Goal: Communication & Community: Connect with others

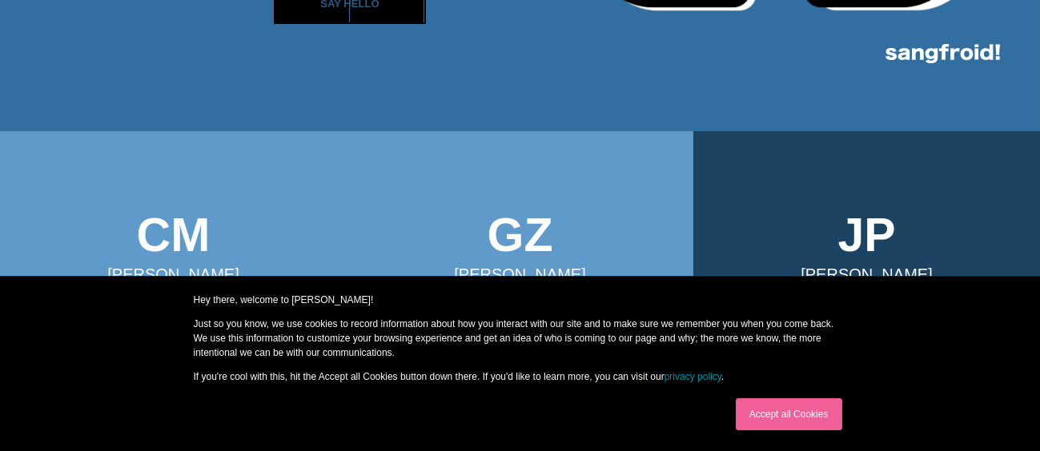
click at [761, 419] on link "Accept all Cookies" at bounding box center [789, 415] width 106 height 32
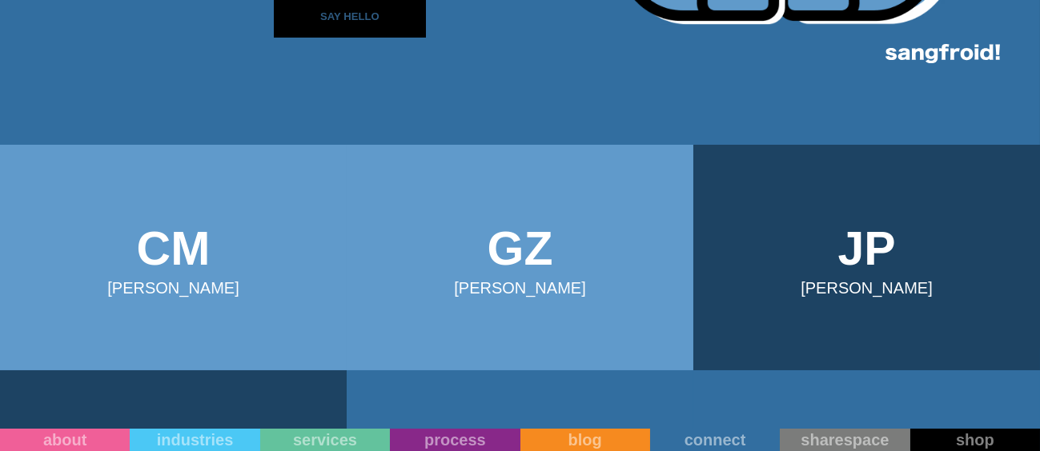
scroll to position [320, 0]
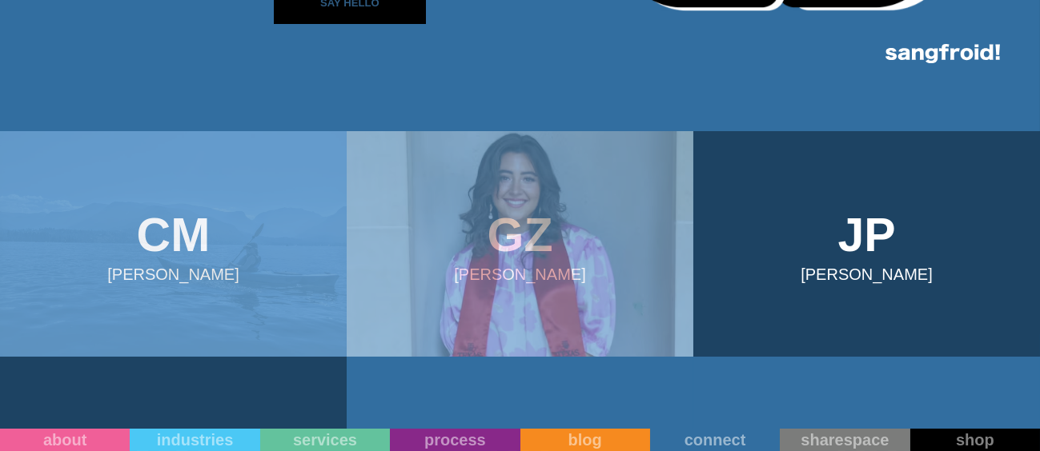
click at [381, 14] on header "Your Cart Subtotal Pay with browser. Continue to Checkout No items found. Produ…" at bounding box center [520, 31] width 1040 height 63
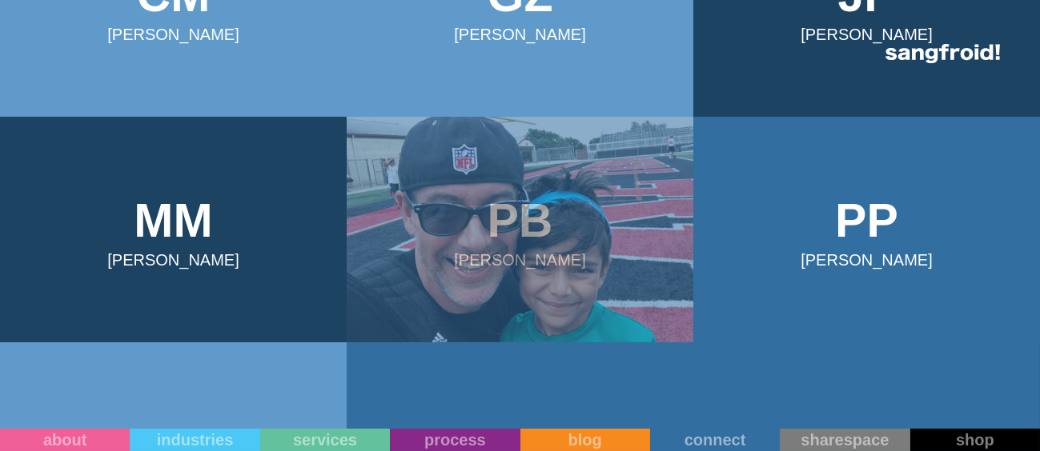
scroll to position [880, 0]
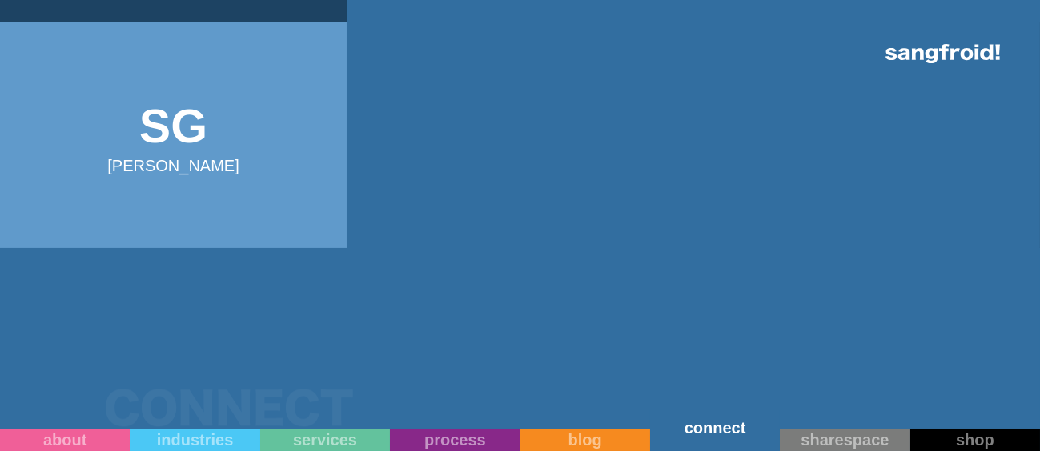
click at [728, 443] on link "connect" at bounding box center [715, 431] width 130 height 41
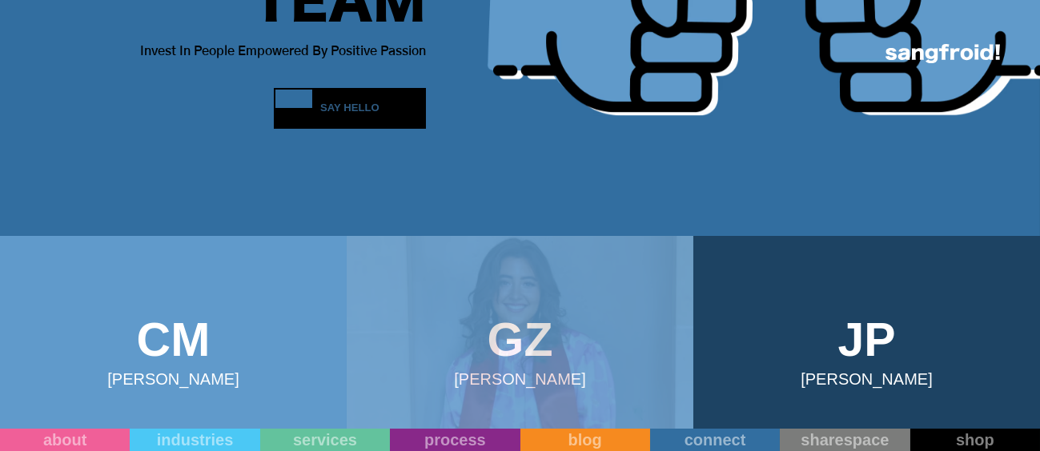
scroll to position [400, 0]
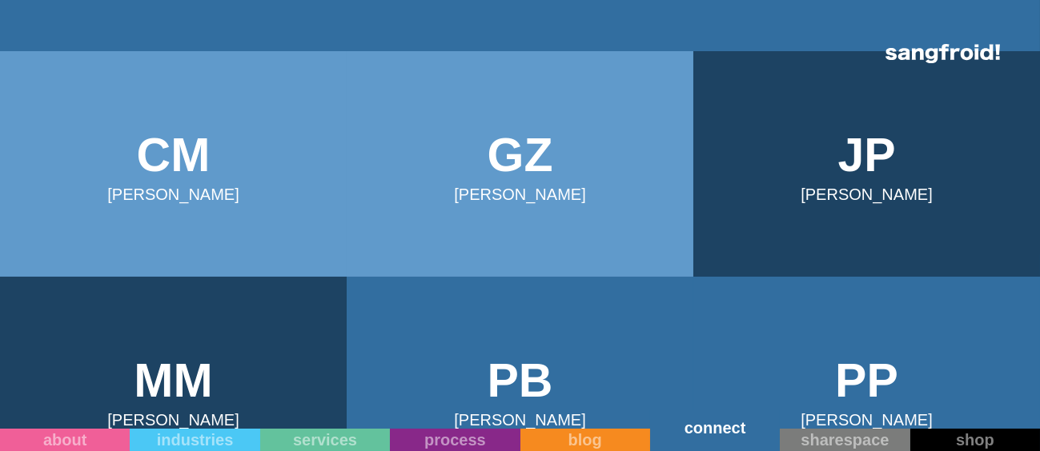
click at [732, 444] on link "connect" at bounding box center [715, 431] width 130 height 41
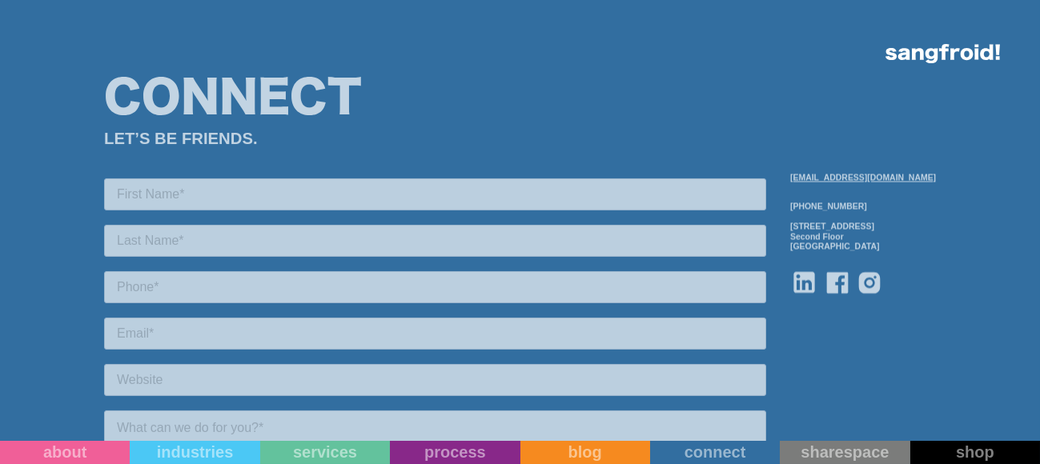
scroll to position [1281, 0]
click at [210, 195] on input "text" at bounding box center [434, 194] width 662 height 32
type input "Ankita"
click at [230, 253] on input "text" at bounding box center [434, 241] width 662 height 32
type input "SharonCollins"
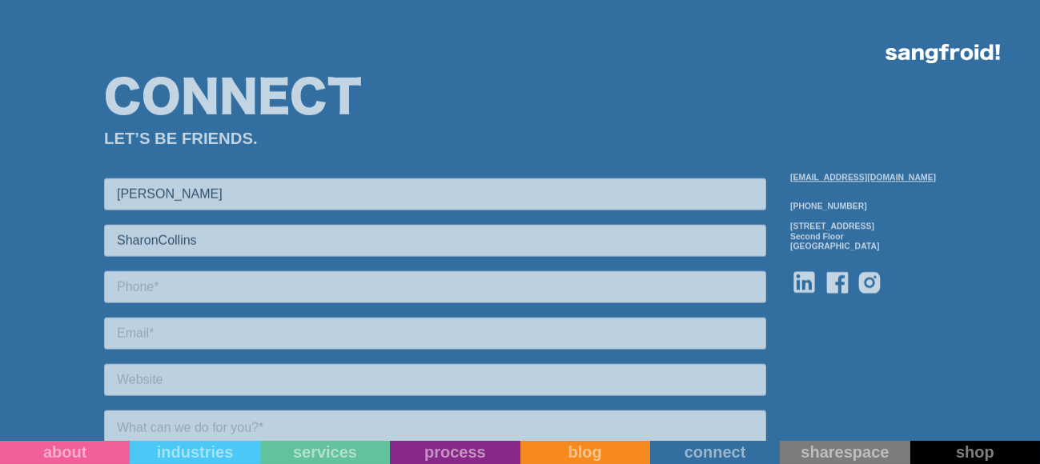
type input "Sharon"
type input "Collins"
type input "3340073326"
type input "sharon@webgritymemo.com"
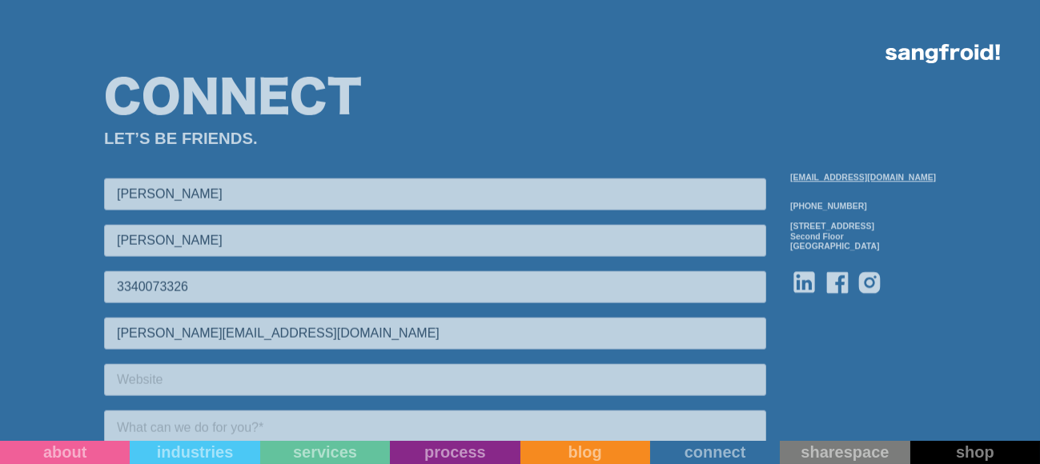
type input "Webgrity"
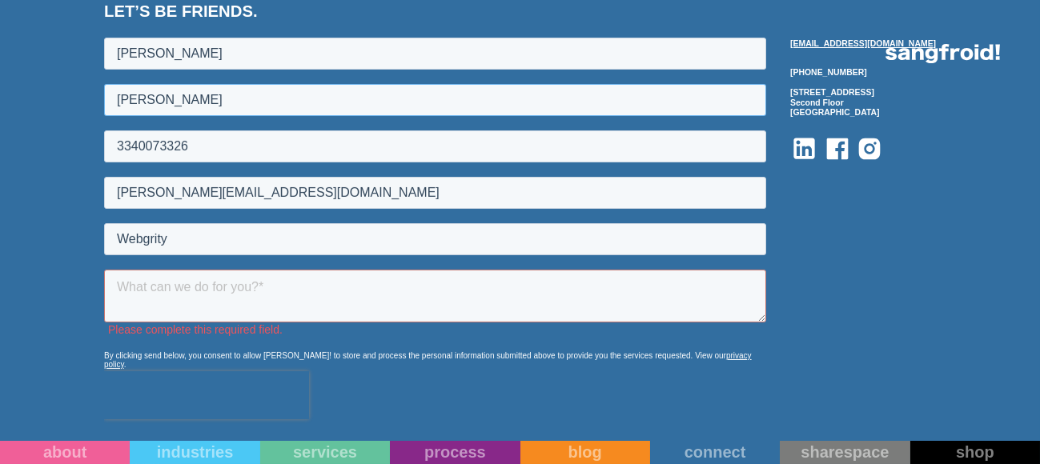
scroll to position [1521, 0]
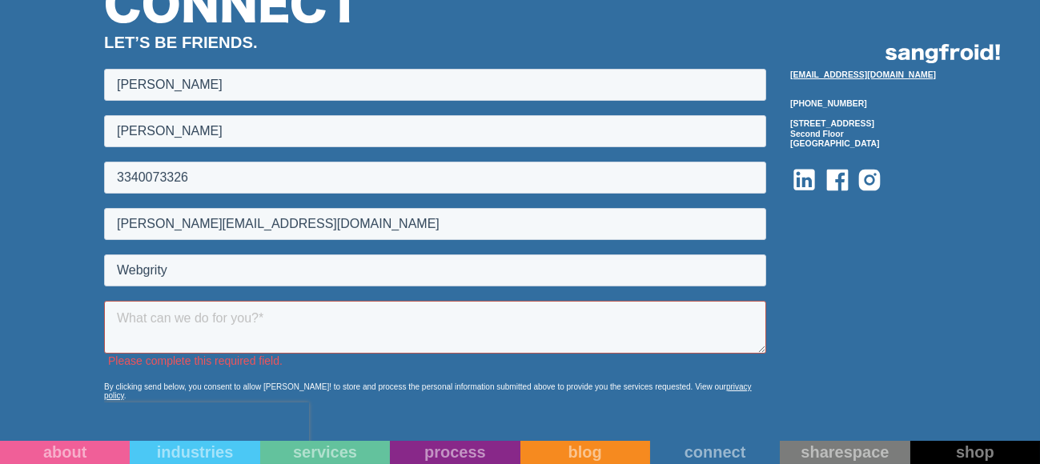
click at [189, 315] on textarea at bounding box center [434, 327] width 662 height 53
paste textarea "Hello, We are offering 25 Hours of no obligation FREE Trial of web designing an…"
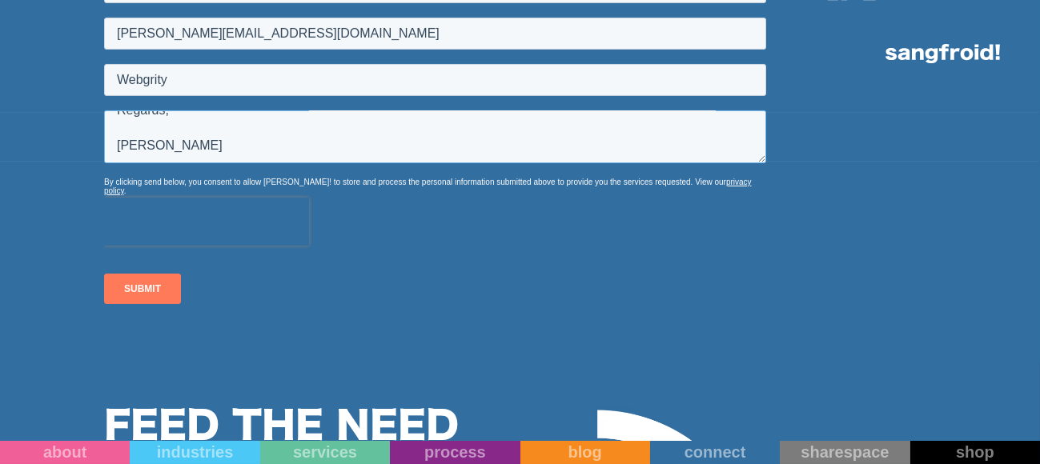
scroll to position [1761, 0]
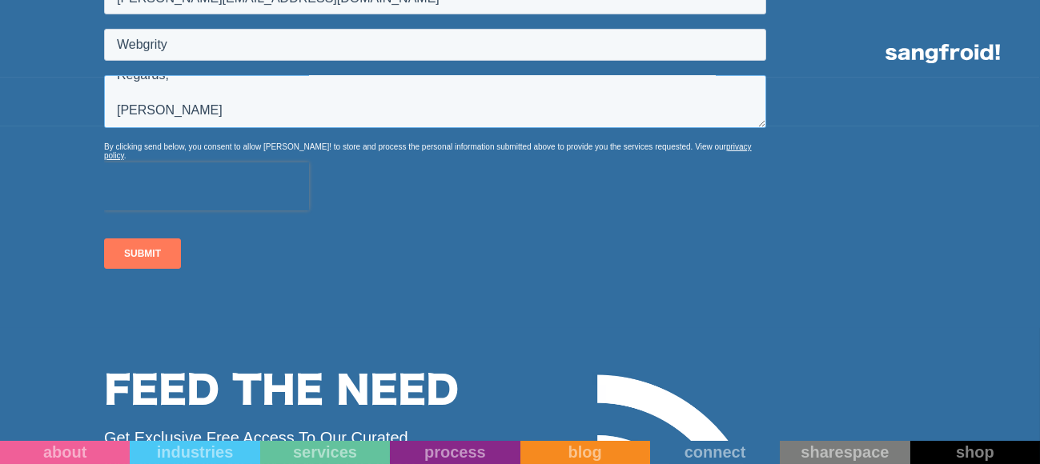
type textarea "Hello, We are offering 25 Hours of no obligation FREE Trial of web designing an…"
click at [171, 239] on input "SUBMIT" at bounding box center [141, 254] width 77 height 30
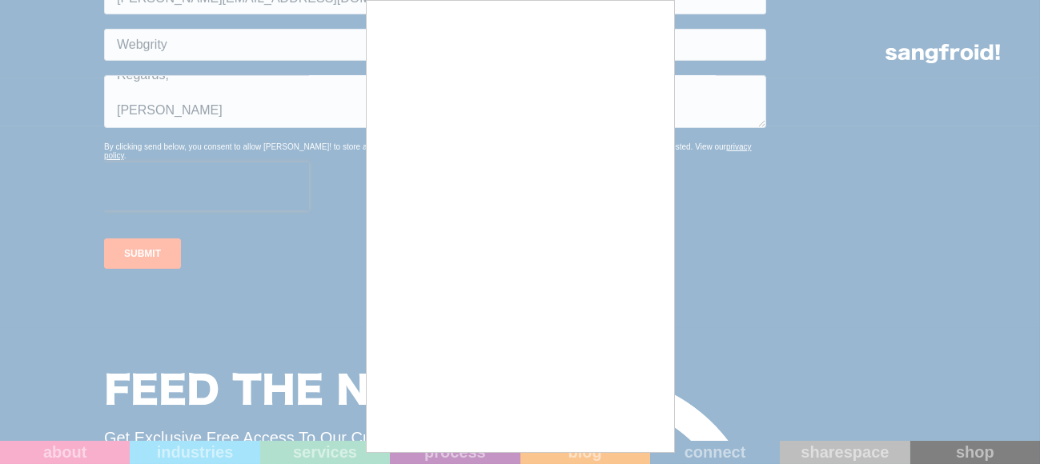
click at [171, 239] on input "SUBMIT" at bounding box center [141, 254] width 77 height 30
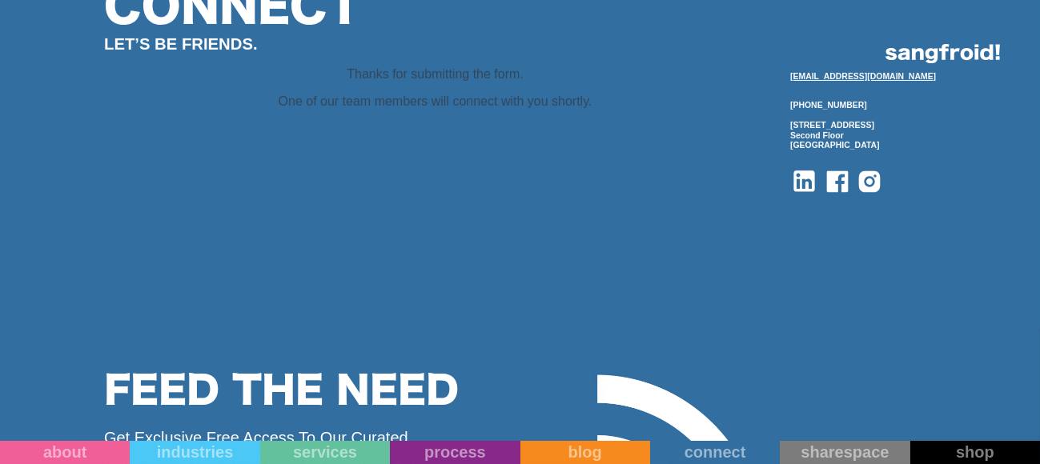
click at [101, 246] on div "Connect LET’S BE FRIENDS. info@sangfroidstudio.com 512-643-1092 1204 San Antoni…" at bounding box center [520, 96] width 1040 height 464
